Goal: Task Accomplishment & Management: Complete application form

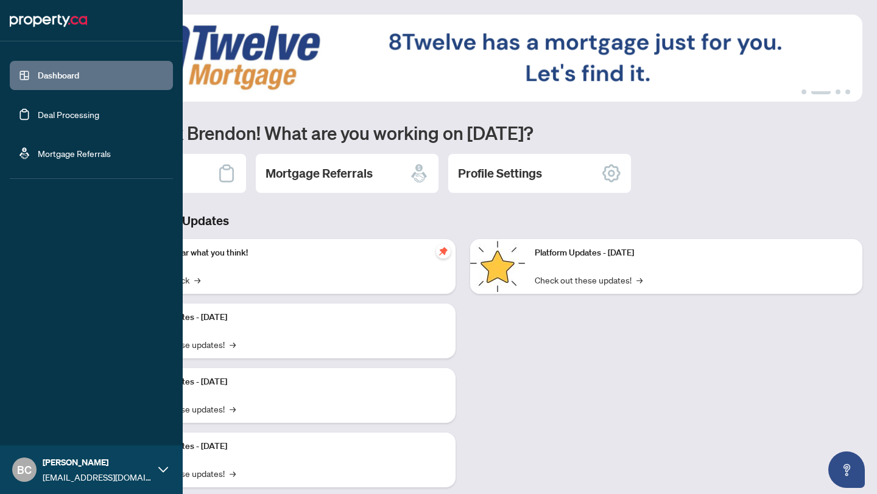
click at [61, 117] on link "Deal Processing" at bounding box center [68, 114] width 61 height 11
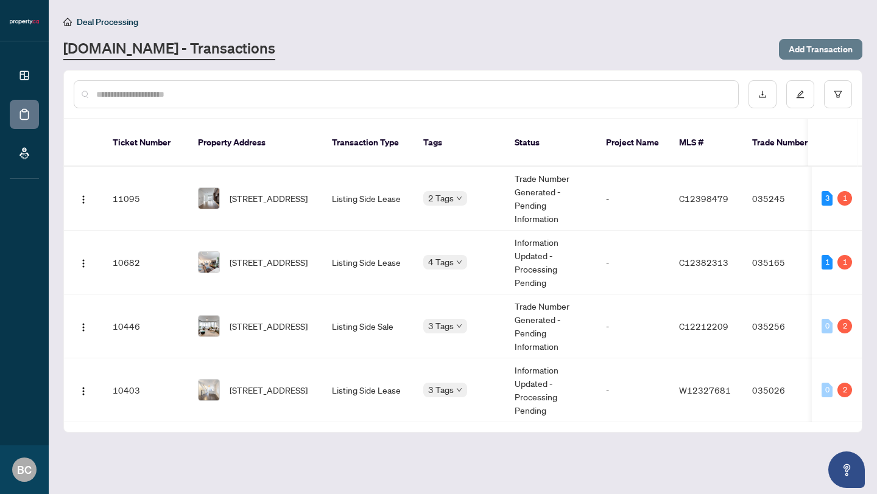
click at [804, 51] on span "Add Transaction" at bounding box center [820, 49] width 64 height 19
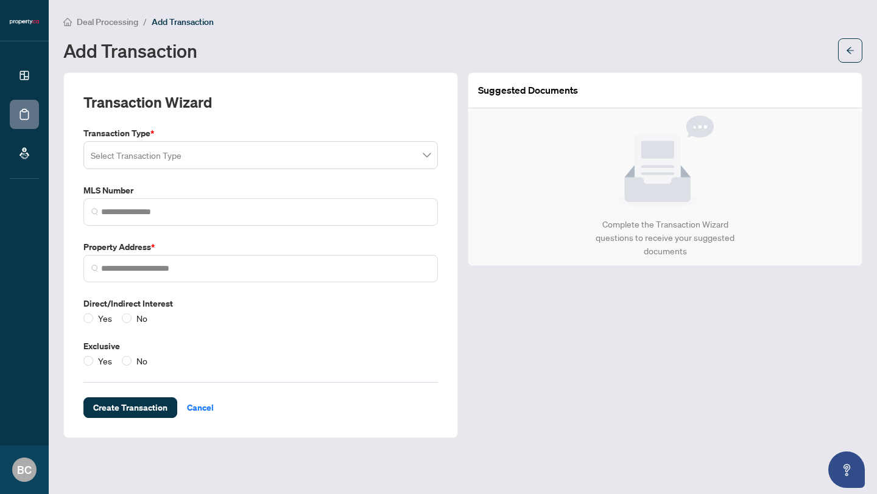
click at [326, 164] on input "search" at bounding box center [255, 157] width 329 height 27
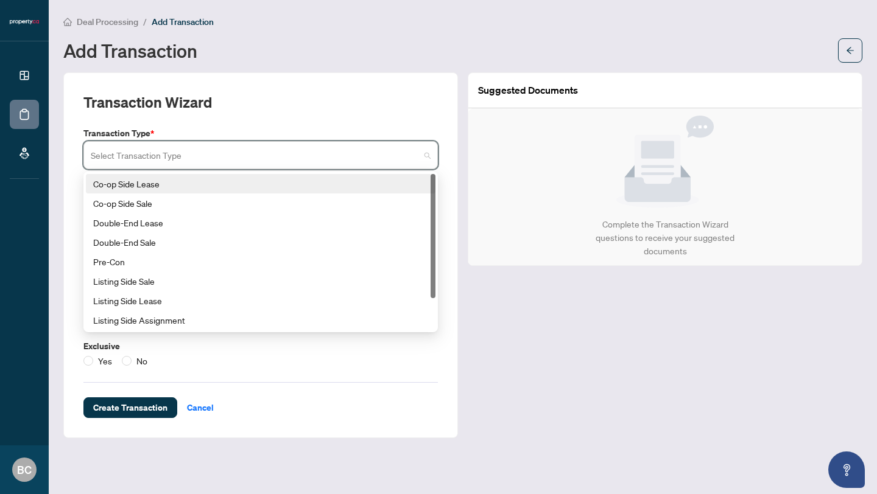
click at [237, 185] on div "Co-op Side Lease" at bounding box center [260, 183] width 335 height 13
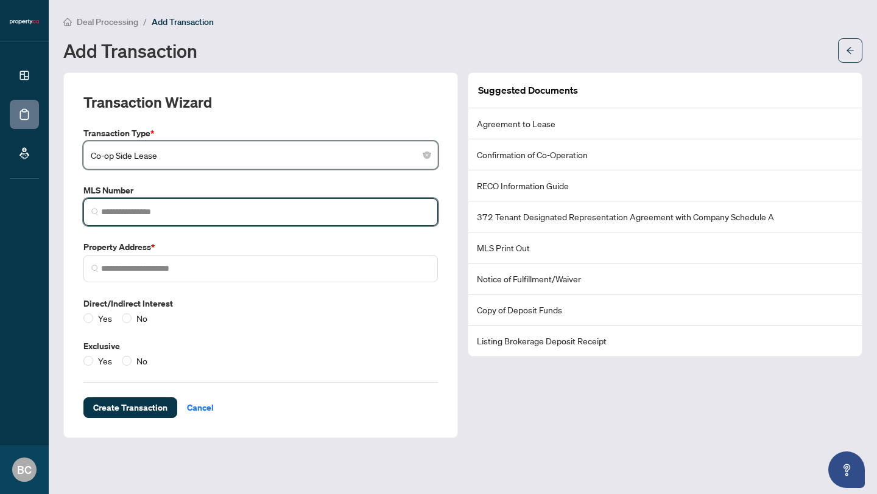
click at [262, 207] on input "search" at bounding box center [265, 212] width 329 height 13
